Goal: Information Seeking & Learning: Learn about a topic

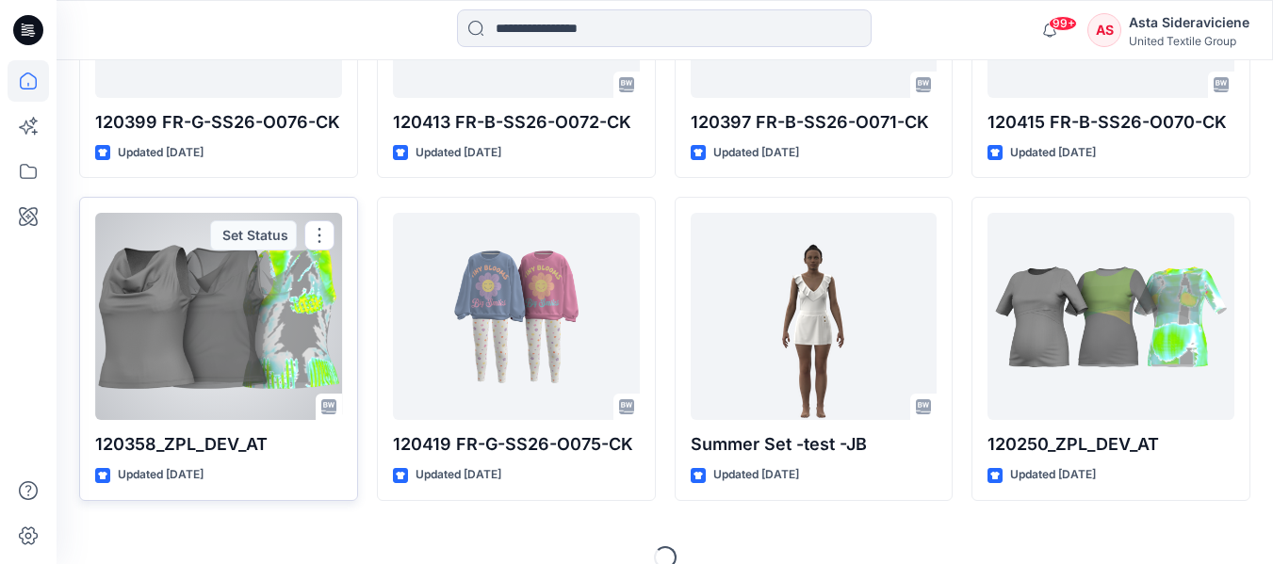
scroll to position [2042, 0]
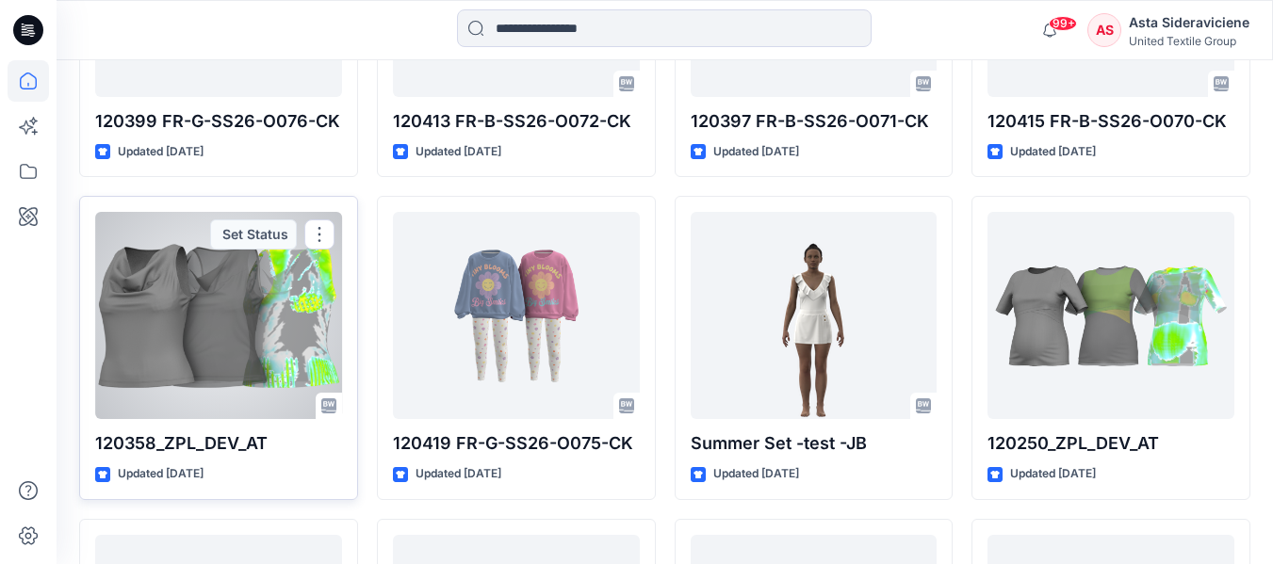
click at [195, 359] on div at bounding box center [218, 315] width 247 height 207
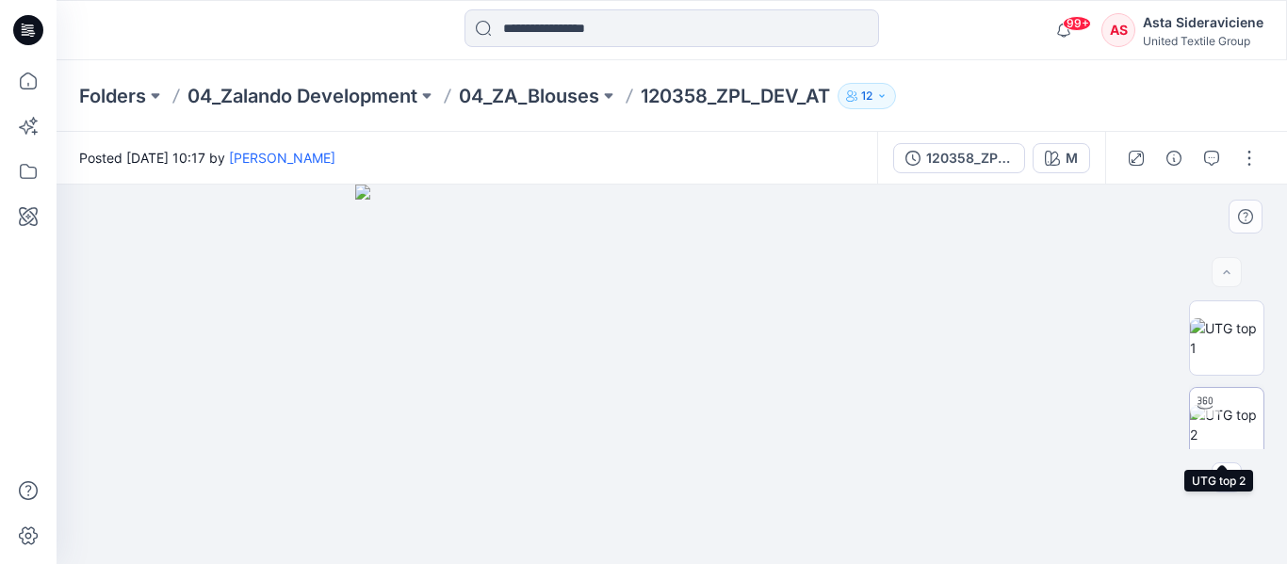
drag, startPoint x: 1221, startPoint y: 433, endPoint x: 1201, endPoint y: 435, distance: 20.0
click at [1222, 434] on img at bounding box center [1227, 425] width 74 height 40
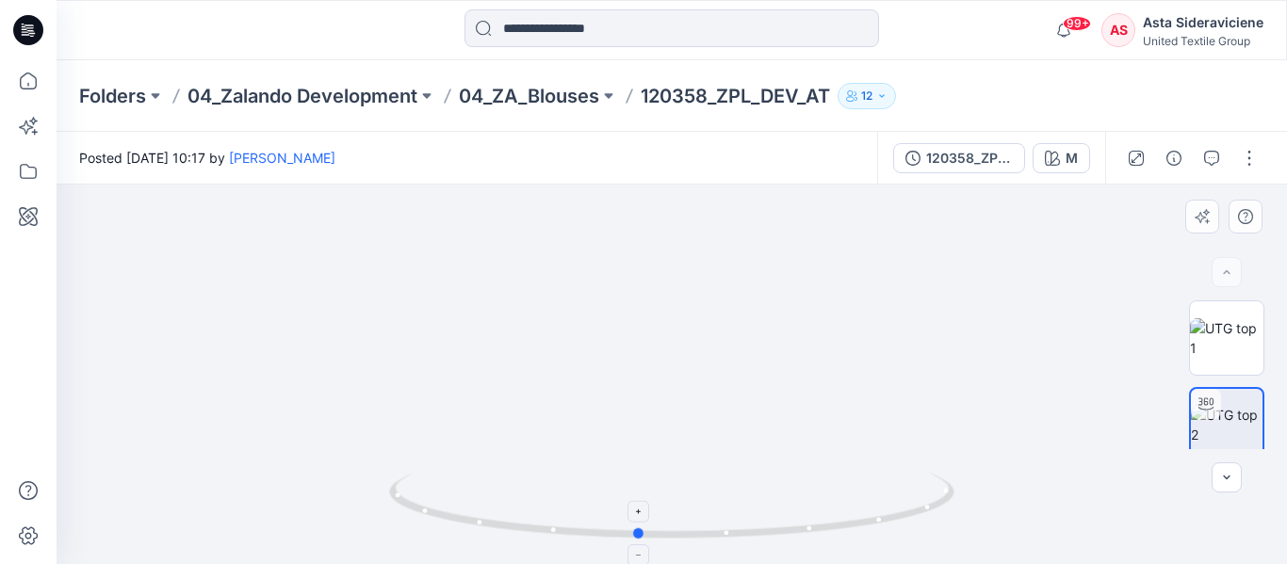
drag, startPoint x: 674, startPoint y: 539, endPoint x: 640, endPoint y: 528, distance: 35.8
click at [640, 528] on icon at bounding box center [674, 508] width 570 height 71
drag, startPoint x: 657, startPoint y: 541, endPoint x: 721, endPoint y: 543, distance: 64.1
click at [721, 543] on icon at bounding box center [674, 508] width 570 height 71
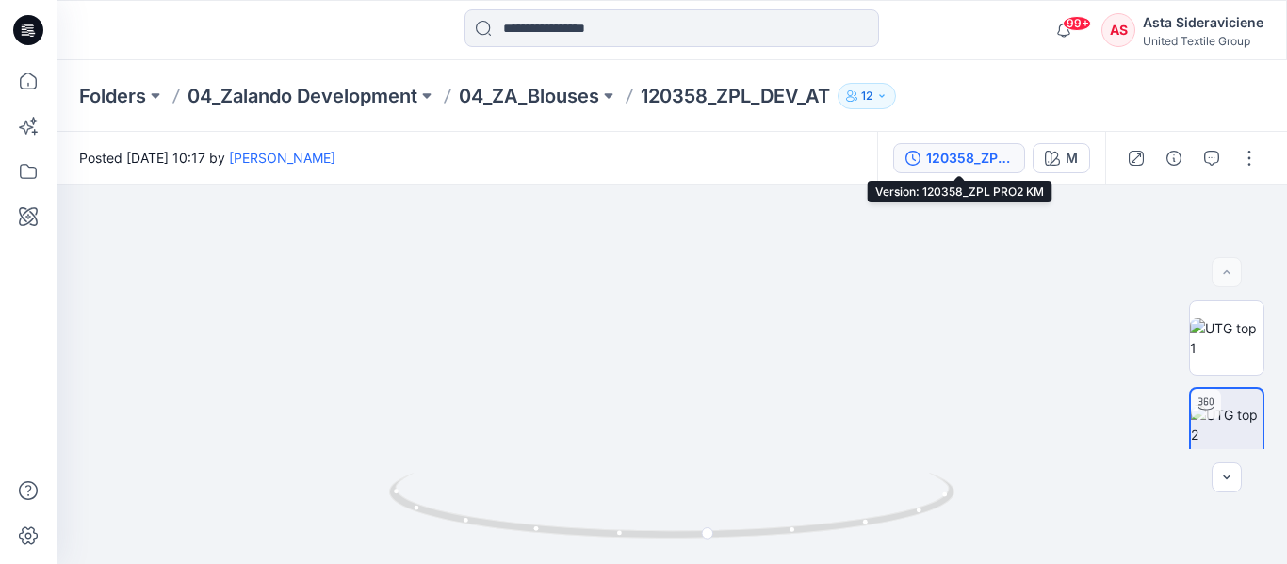
click at [947, 172] on button "120358_ZPL PRO2 KM" at bounding box center [959, 158] width 132 height 30
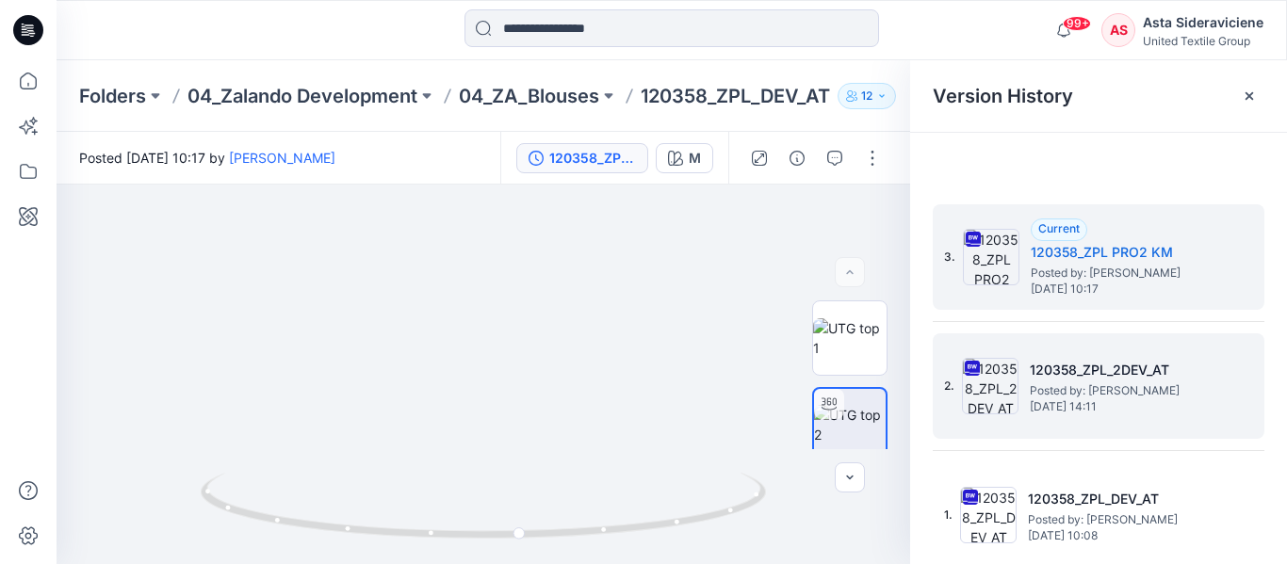
click at [1094, 399] on span "Posted by: Kristina Mekseniene" at bounding box center [1124, 391] width 188 height 19
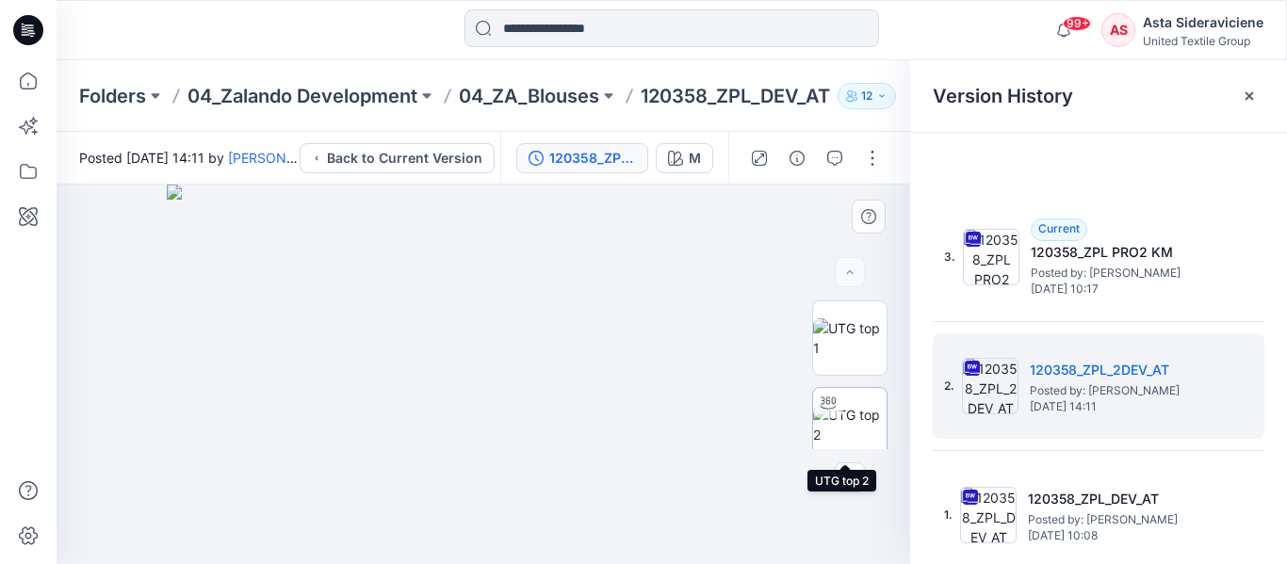
click at [852, 429] on img at bounding box center [850, 425] width 74 height 40
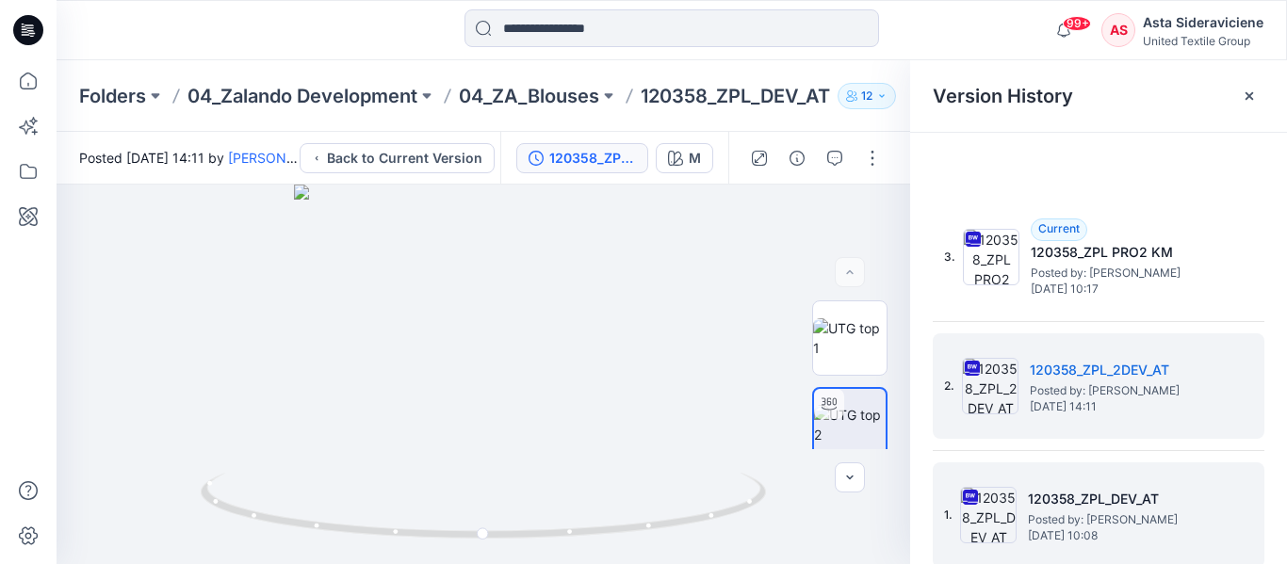
click at [1004, 522] on img at bounding box center [988, 515] width 57 height 57
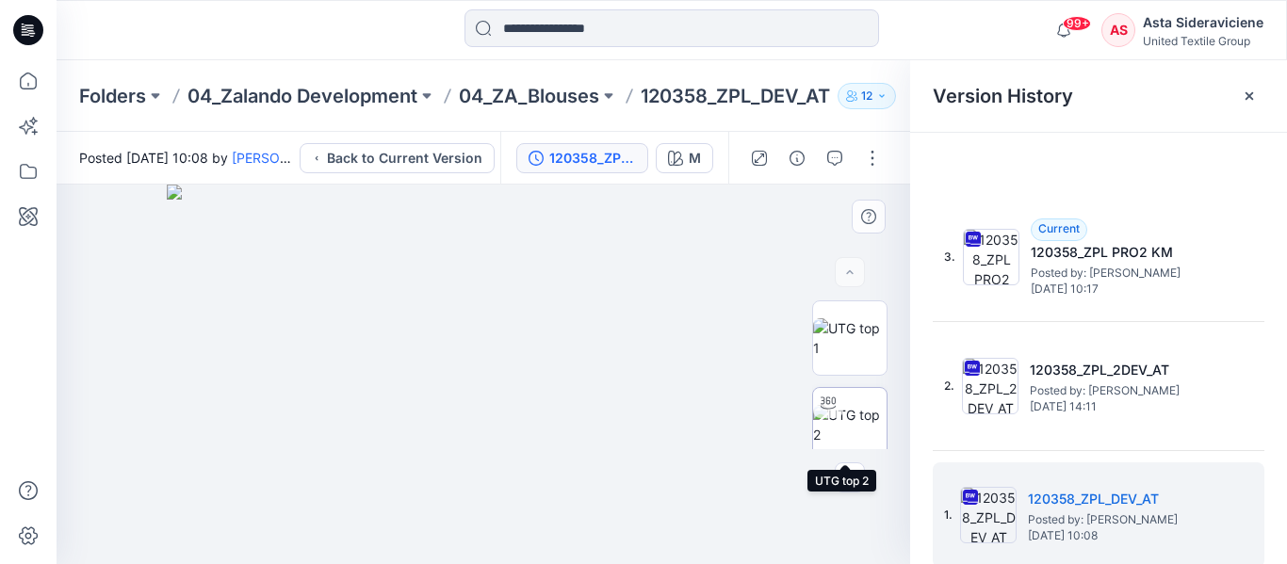
click at [855, 413] on img at bounding box center [850, 425] width 74 height 40
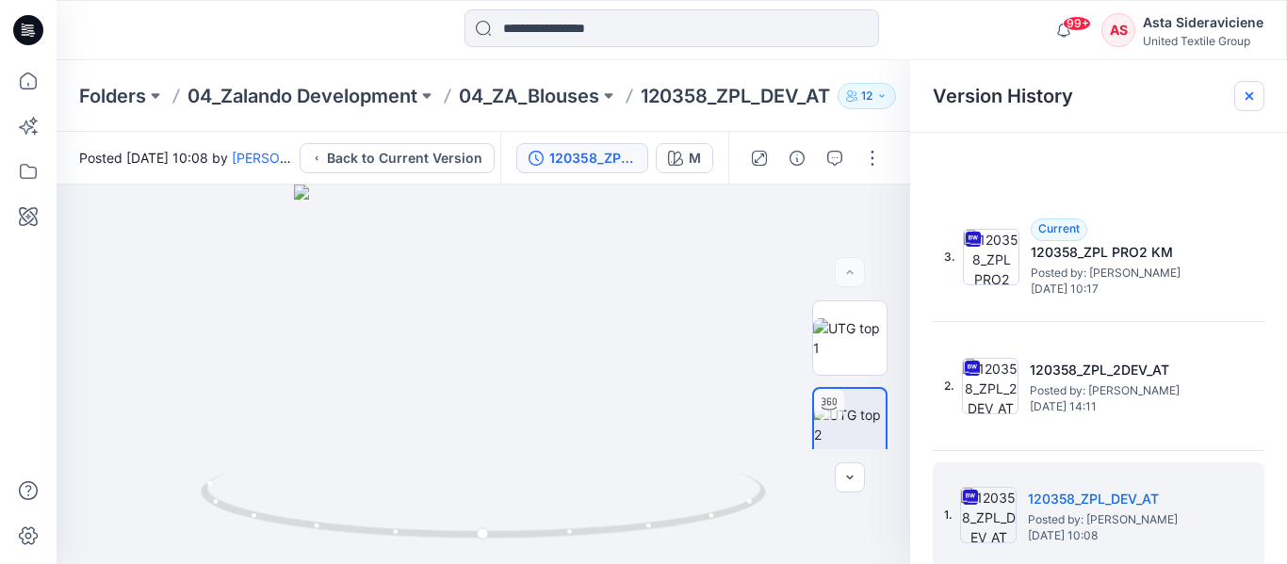
click at [1250, 96] on icon at bounding box center [1250, 96] width 8 height 8
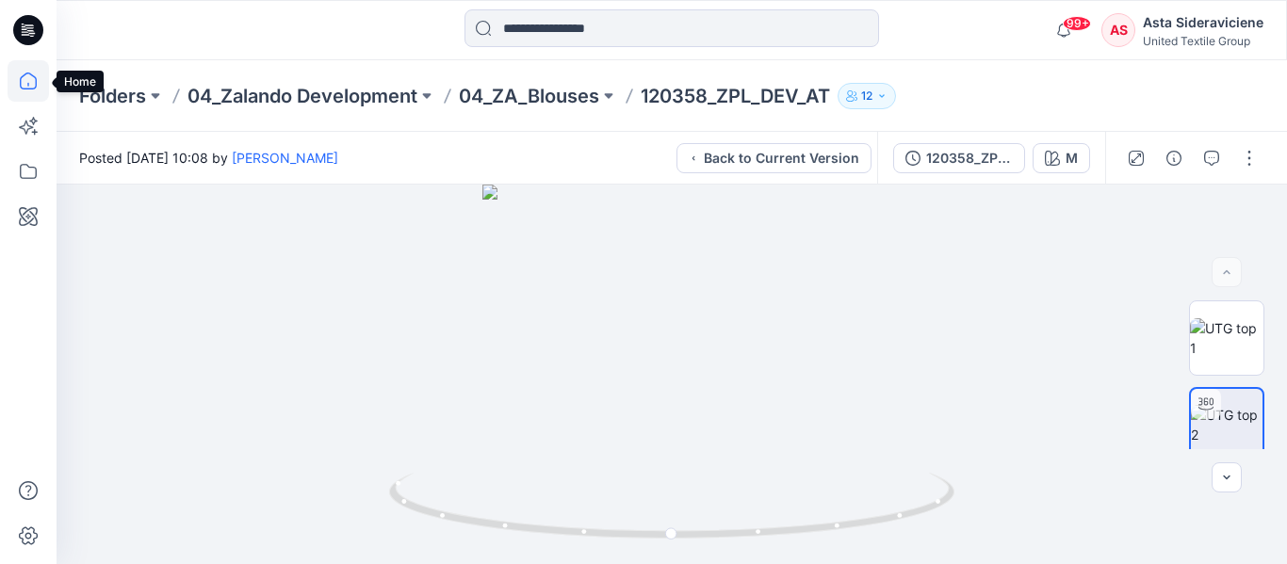
click at [33, 81] on icon at bounding box center [28, 80] width 41 height 41
